Goal: Navigation & Orientation: Understand site structure

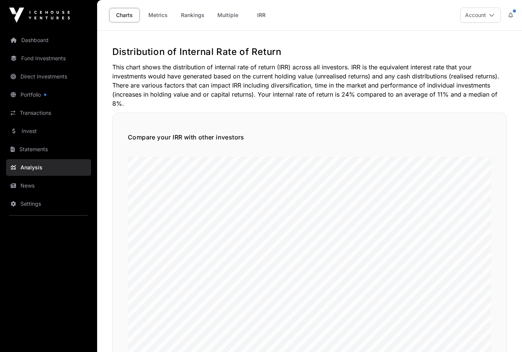
click at [31, 134] on link "Invest" at bounding box center [48, 131] width 85 height 17
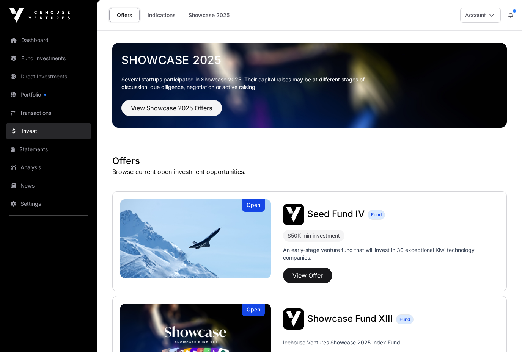
click at [37, 114] on link "Transactions" at bounding box center [48, 113] width 85 height 17
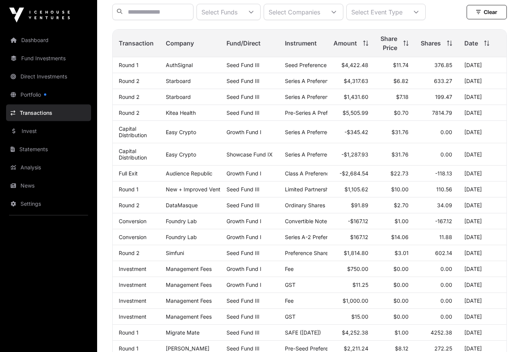
scroll to position [82, 0]
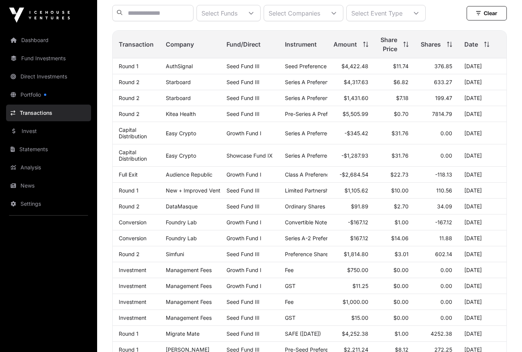
click at [35, 149] on link "Statements" at bounding box center [48, 149] width 85 height 17
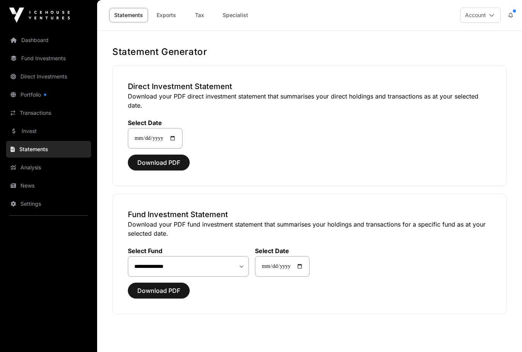
click at [31, 165] on link "Analysis" at bounding box center [48, 167] width 85 height 17
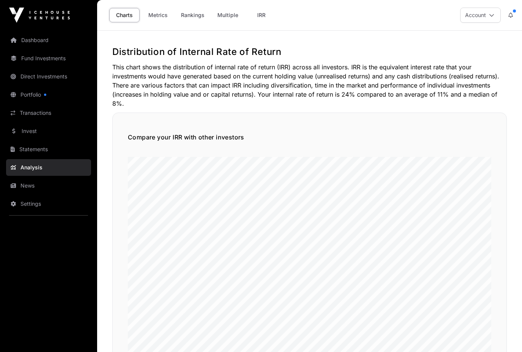
click at [30, 184] on link "News" at bounding box center [48, 186] width 85 height 17
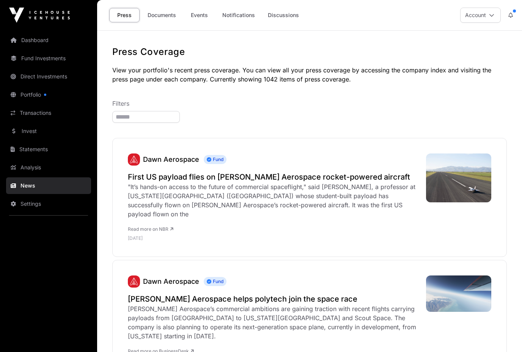
click at [32, 96] on link "Portfolio" at bounding box center [48, 94] width 85 height 17
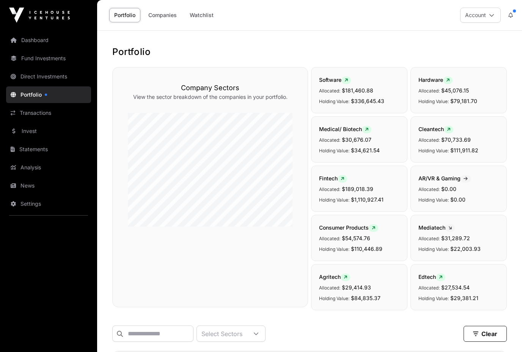
click at [162, 15] on link "Companies" at bounding box center [162, 15] width 38 height 14
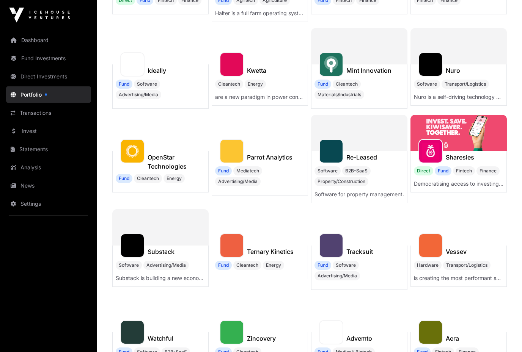
scroll to position [267, 0]
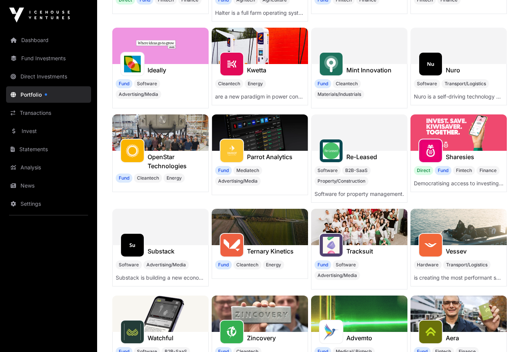
click at [451, 138] on img at bounding box center [458, 133] width 96 height 36
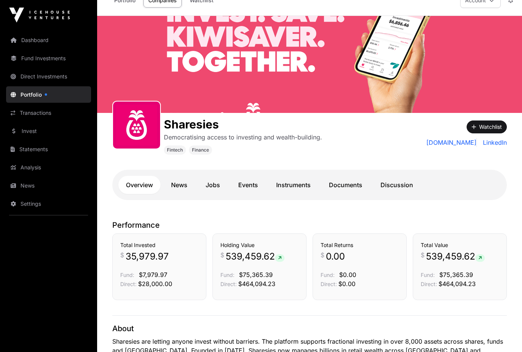
scroll to position [16, 0]
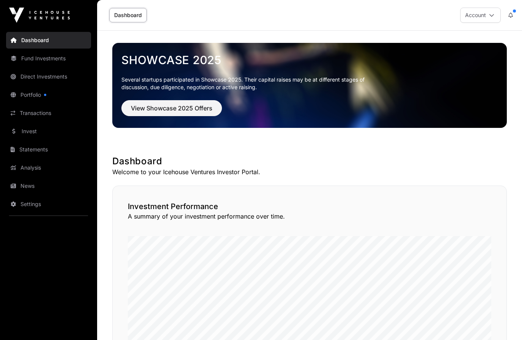
click at [37, 96] on link "Portfolio" at bounding box center [48, 94] width 85 height 17
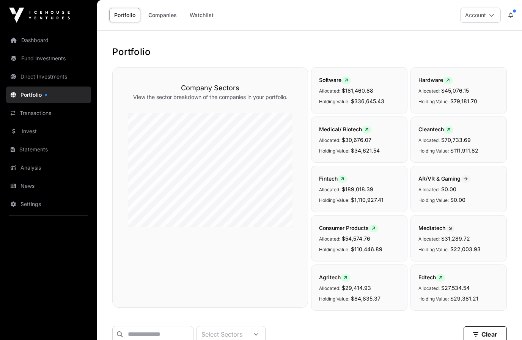
click at [35, 80] on link "Direct Investments" at bounding box center [48, 76] width 85 height 17
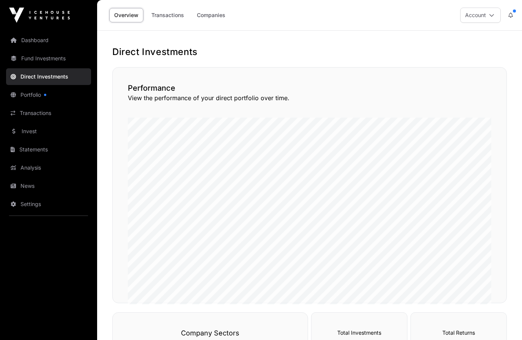
click at [46, 57] on link "Fund Investments" at bounding box center [48, 58] width 85 height 17
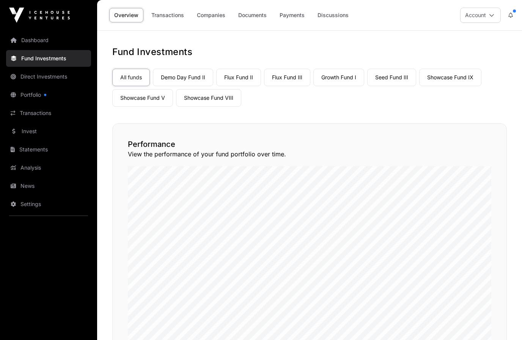
click at [217, 17] on link "Companies" at bounding box center [211, 15] width 38 height 14
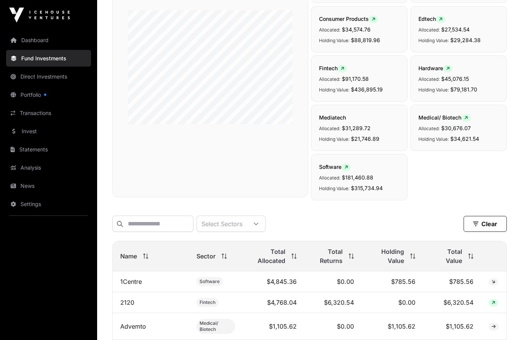
scroll to position [98, 0]
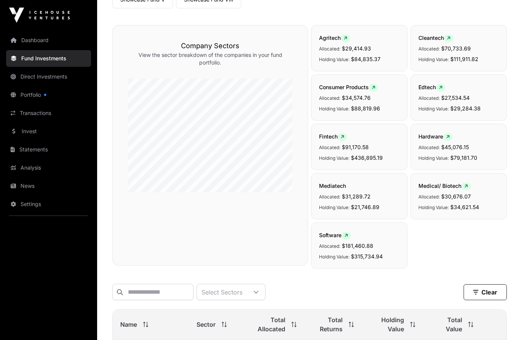
click at [41, 93] on link "Portfolio" at bounding box center [48, 94] width 85 height 17
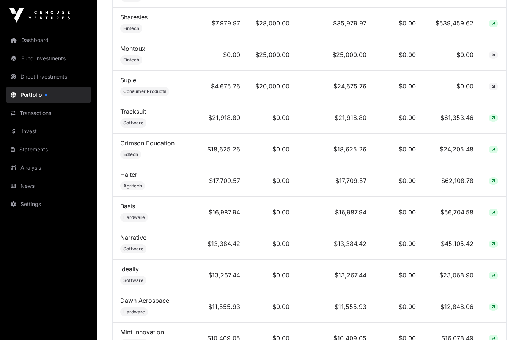
scroll to position [407, 0]
